Goal: Task Accomplishment & Management: Use online tool/utility

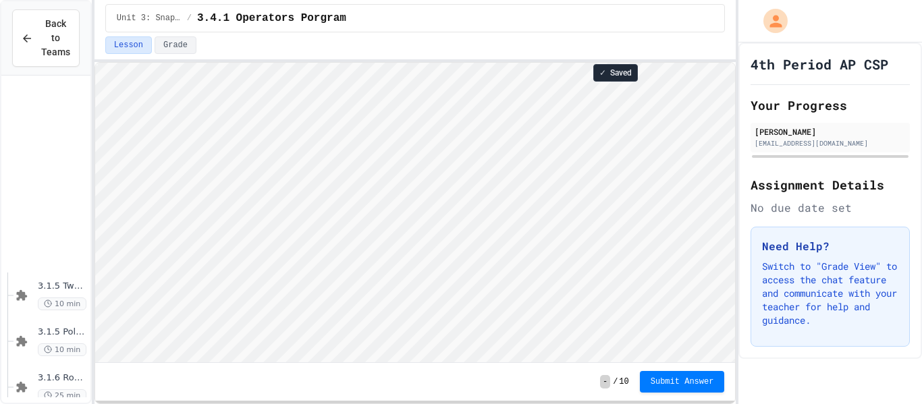
scroll to position [251, 0]
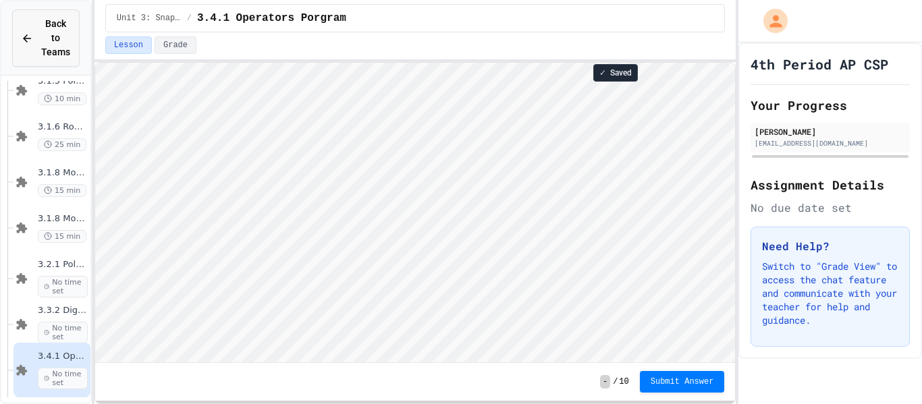
click at [50, 26] on span "Back to Teams" at bounding box center [55, 38] width 29 height 43
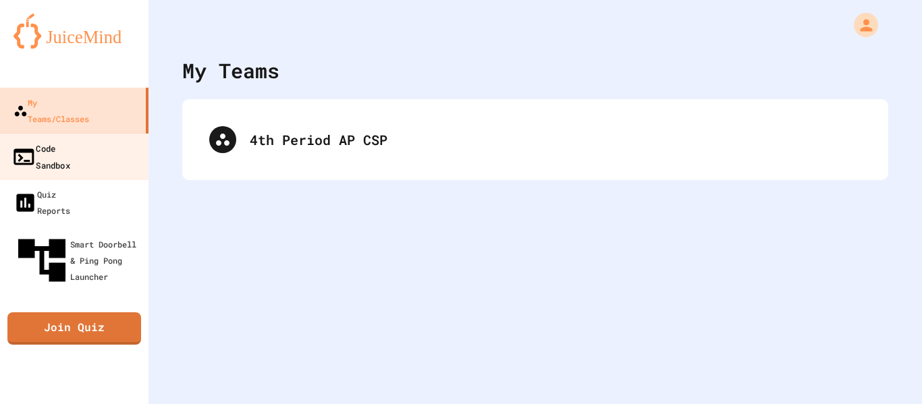
click at [57, 140] on div "Code Sandbox" at bounding box center [40, 156] width 59 height 33
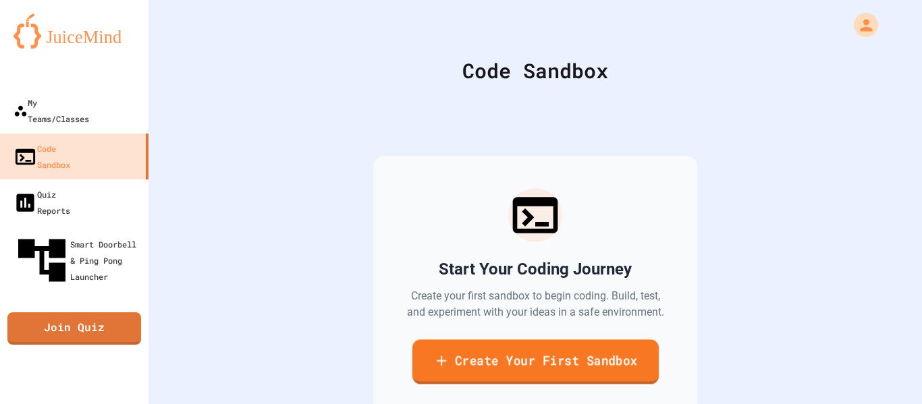
click at [559, 366] on link "Create Your First Sandbox" at bounding box center [535, 361] width 246 height 45
type input "****"
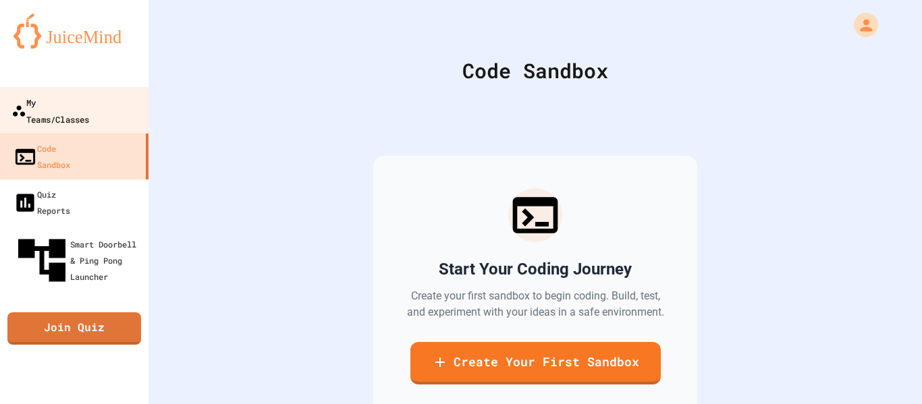
click at [73, 103] on div "My Teams/Classes" at bounding box center [50, 110] width 78 height 33
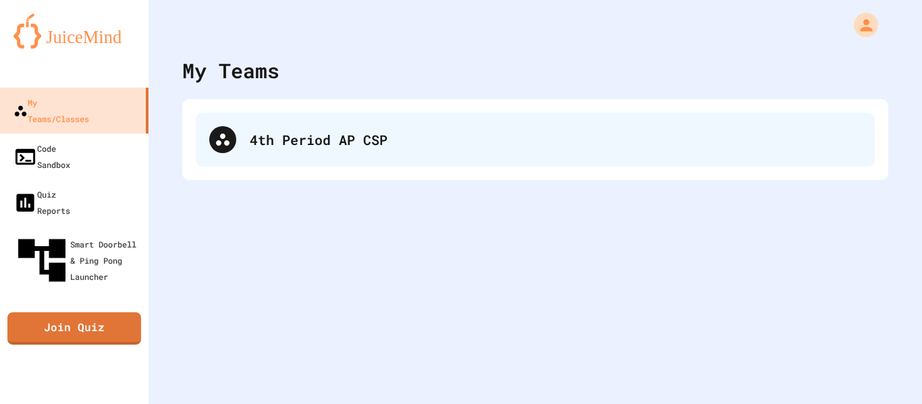
click at [355, 139] on div "4th Period AP CSP" at bounding box center [555, 140] width 611 height 20
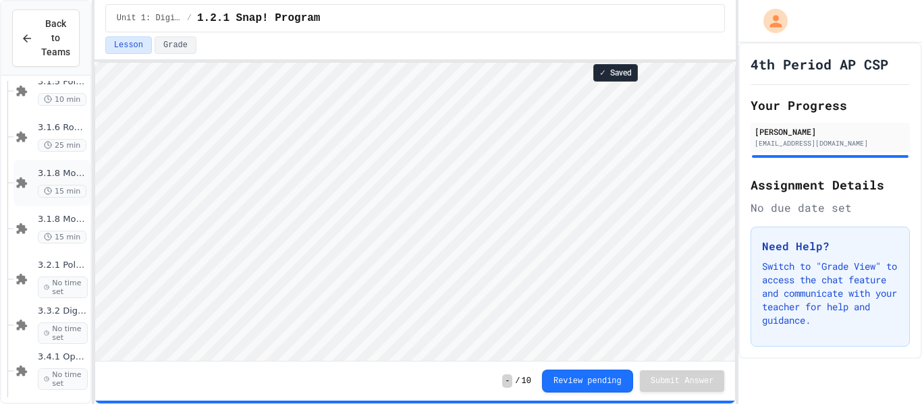
scroll to position [251, 0]
click at [45, 11] on button "Back to Teams" at bounding box center [45, 37] width 67 height 57
